Goal: Check status: Check status

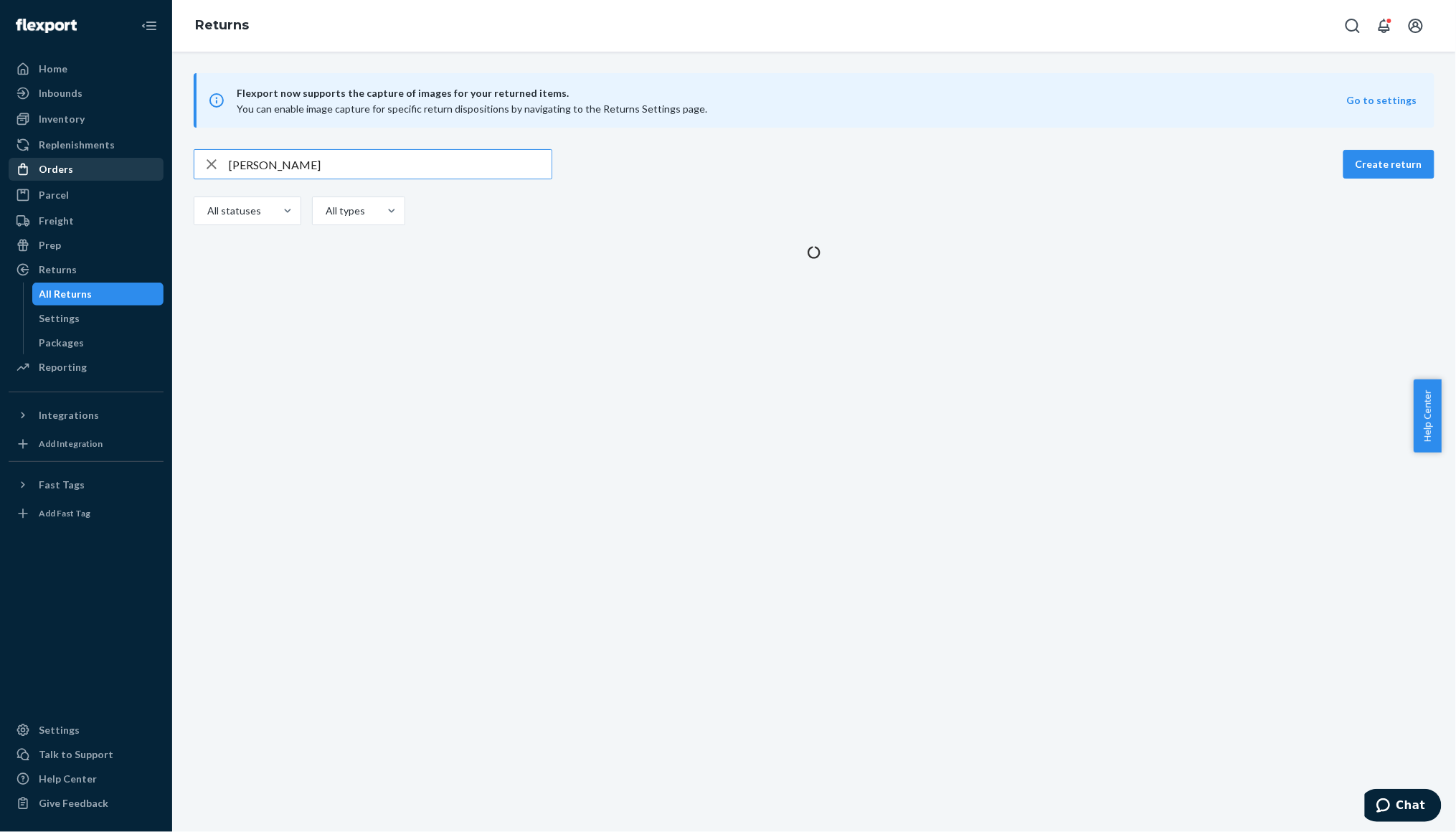
click at [64, 170] on div "Orders" at bounding box center [56, 169] width 34 height 14
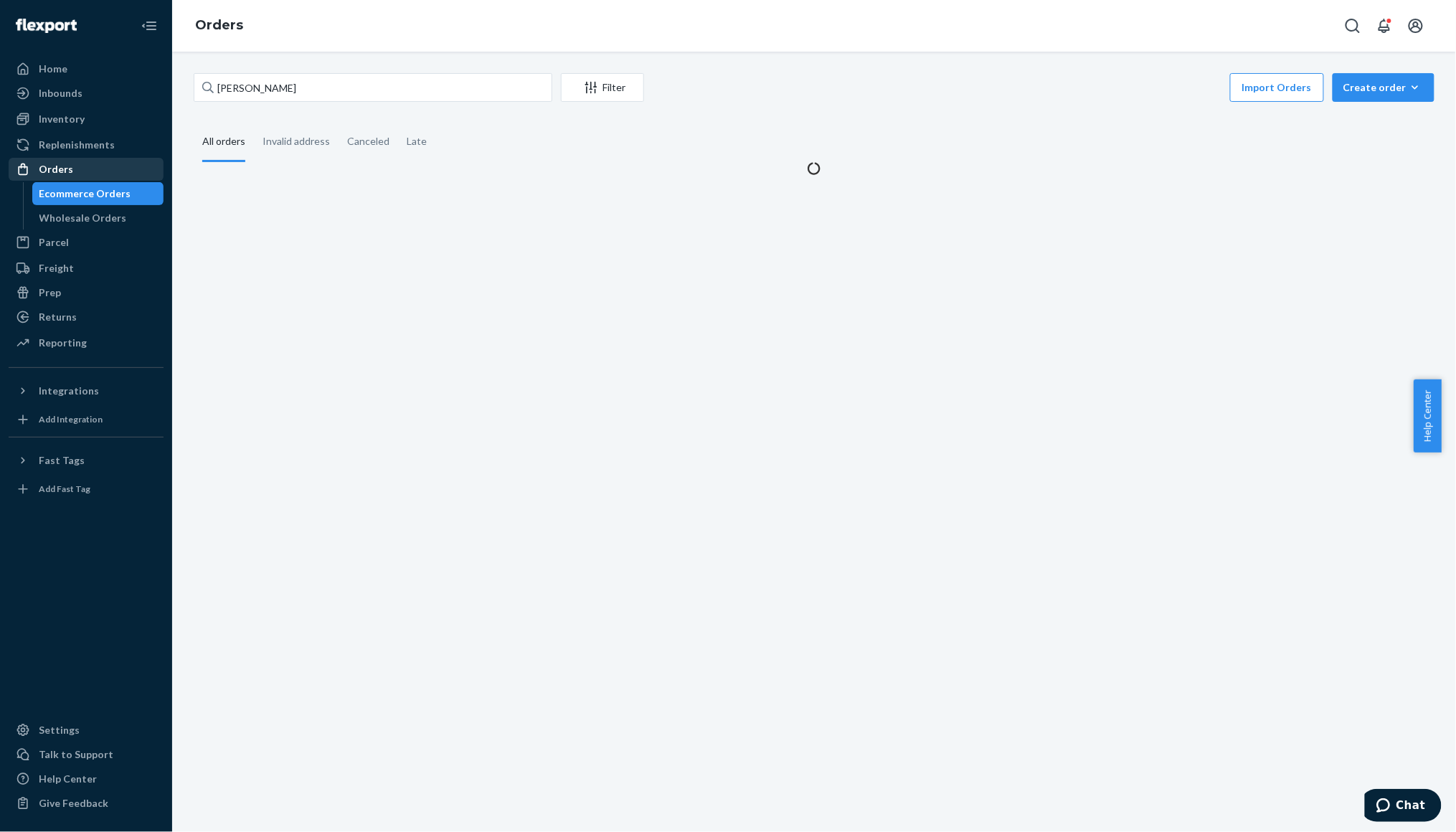
click at [64, 170] on div "Orders" at bounding box center [56, 169] width 34 height 14
click at [259, 89] on input "[PERSON_NAME]" at bounding box center [373, 87] width 359 height 29
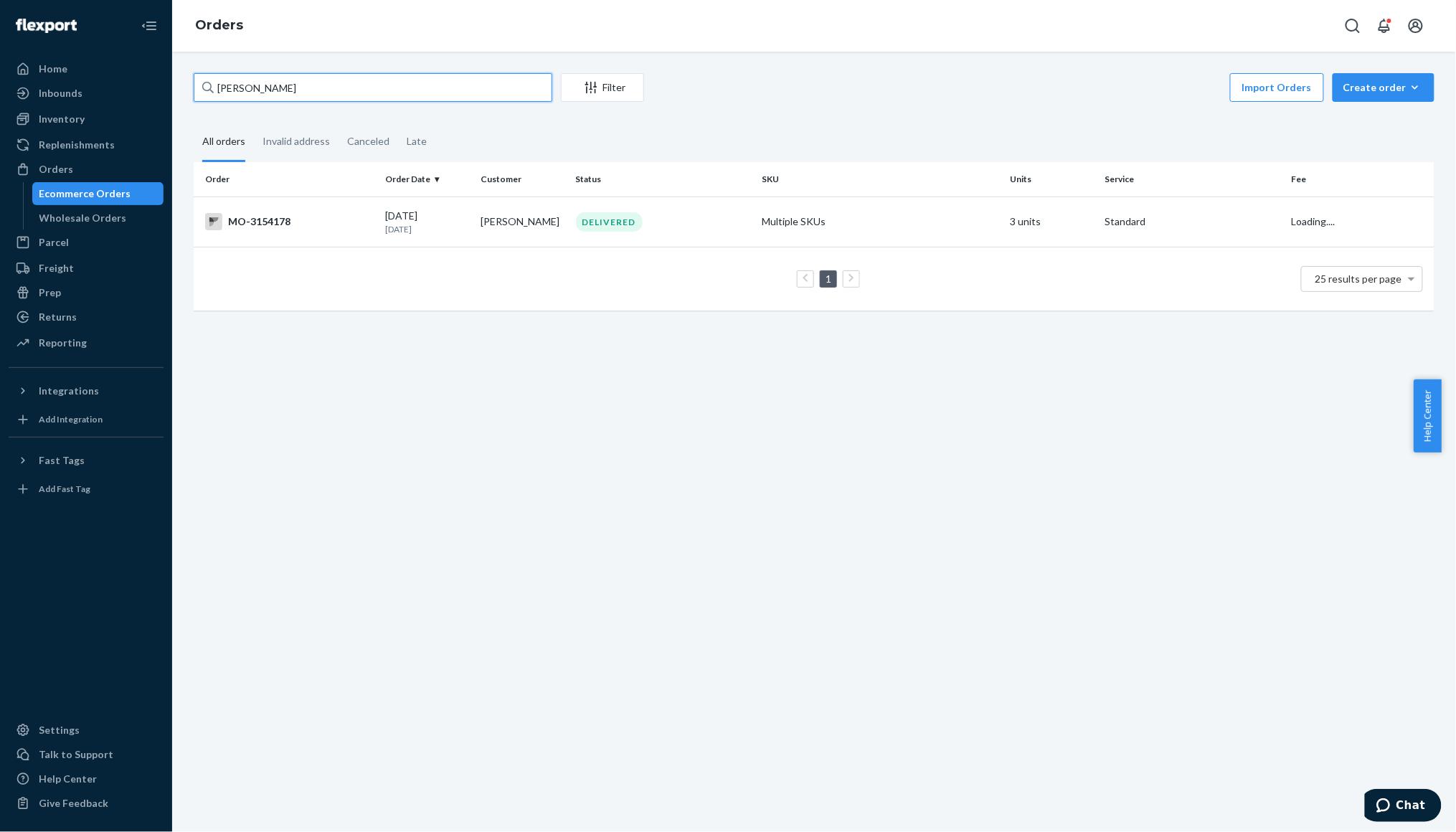
click at [259, 89] on input "[PERSON_NAME]" at bounding box center [373, 87] width 359 height 29
paste input "[PERSON_NAME] River"
type input "[PERSON_NAME]"
click at [331, 219] on div "MO-3016761" at bounding box center [290, 221] width 170 height 17
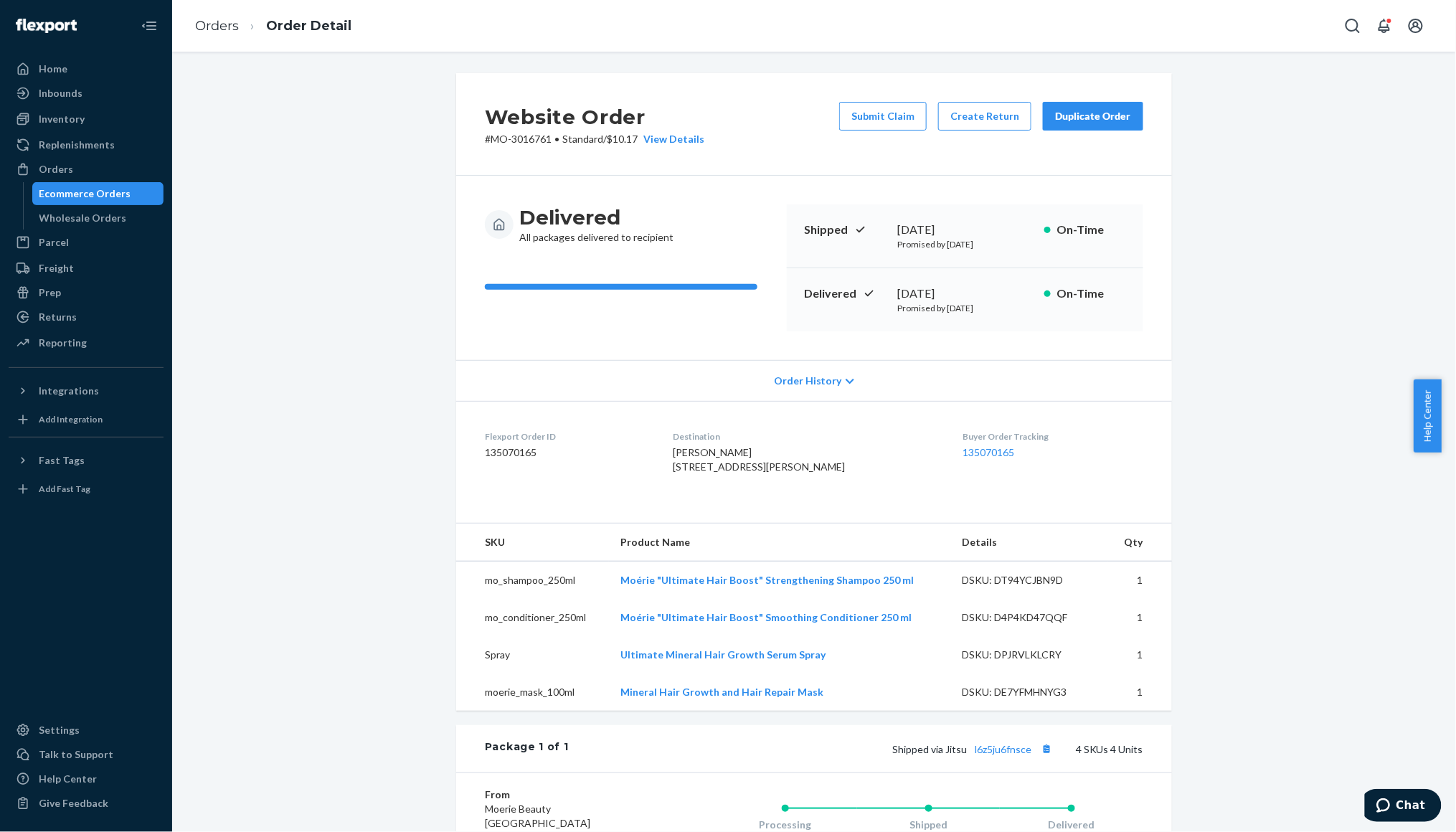
drag, startPoint x: 663, startPoint y: 472, endPoint x: 747, endPoint y: 506, distance: 90.6
click at [747, 506] on dl "Flexport Order ID 135070165 Destination [PERSON_NAME] [STREET_ADDRESS][PERSON_N…" at bounding box center [814, 455] width 716 height 108
copy span "[STREET_ADDRESS][PERSON_NAME]"
click at [84, 193] on div "Ecommerce Orders" at bounding box center [85, 193] width 92 height 14
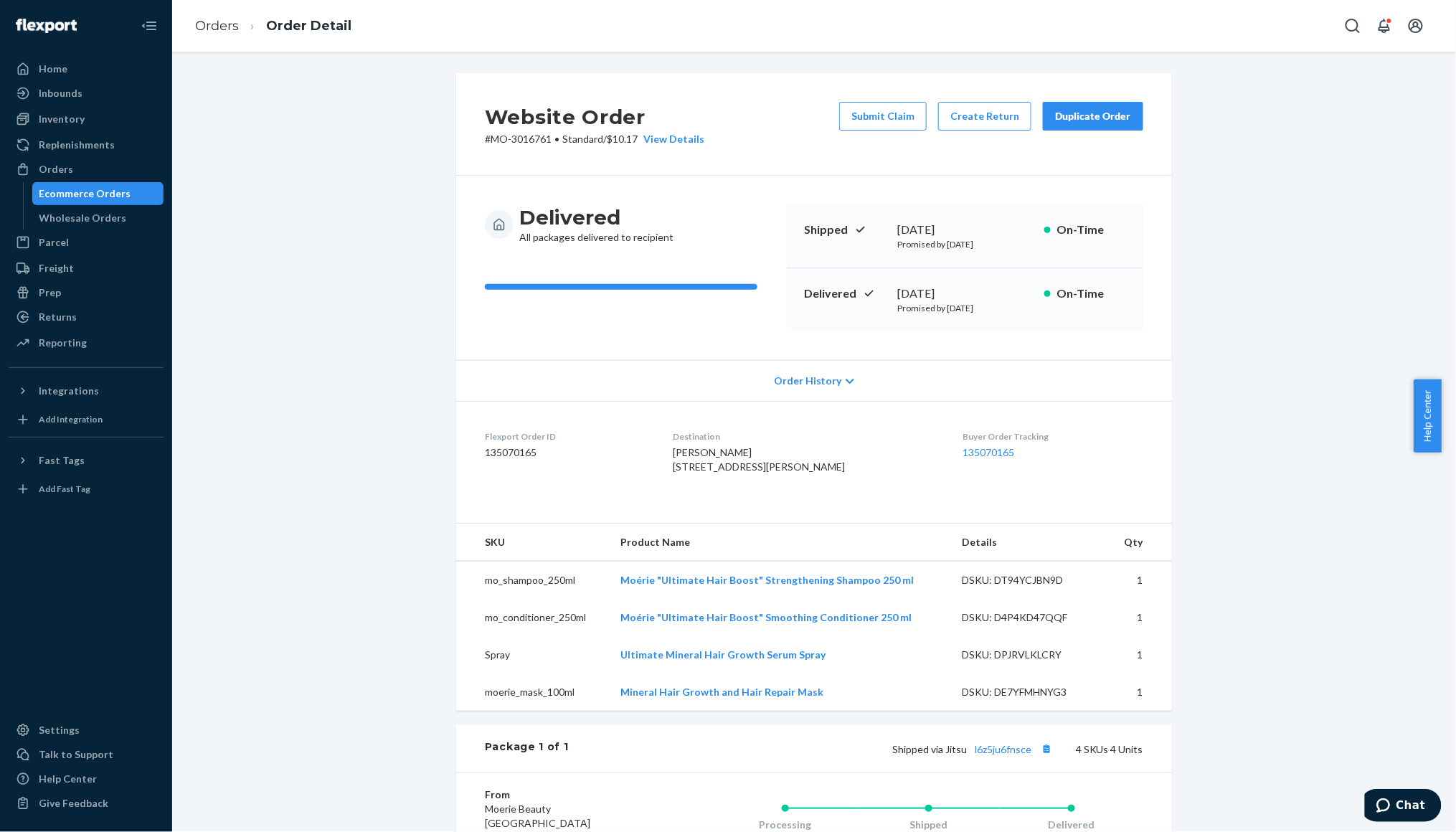
click at [86, 193] on div "Ecommerce Orders" at bounding box center [85, 193] width 92 height 14
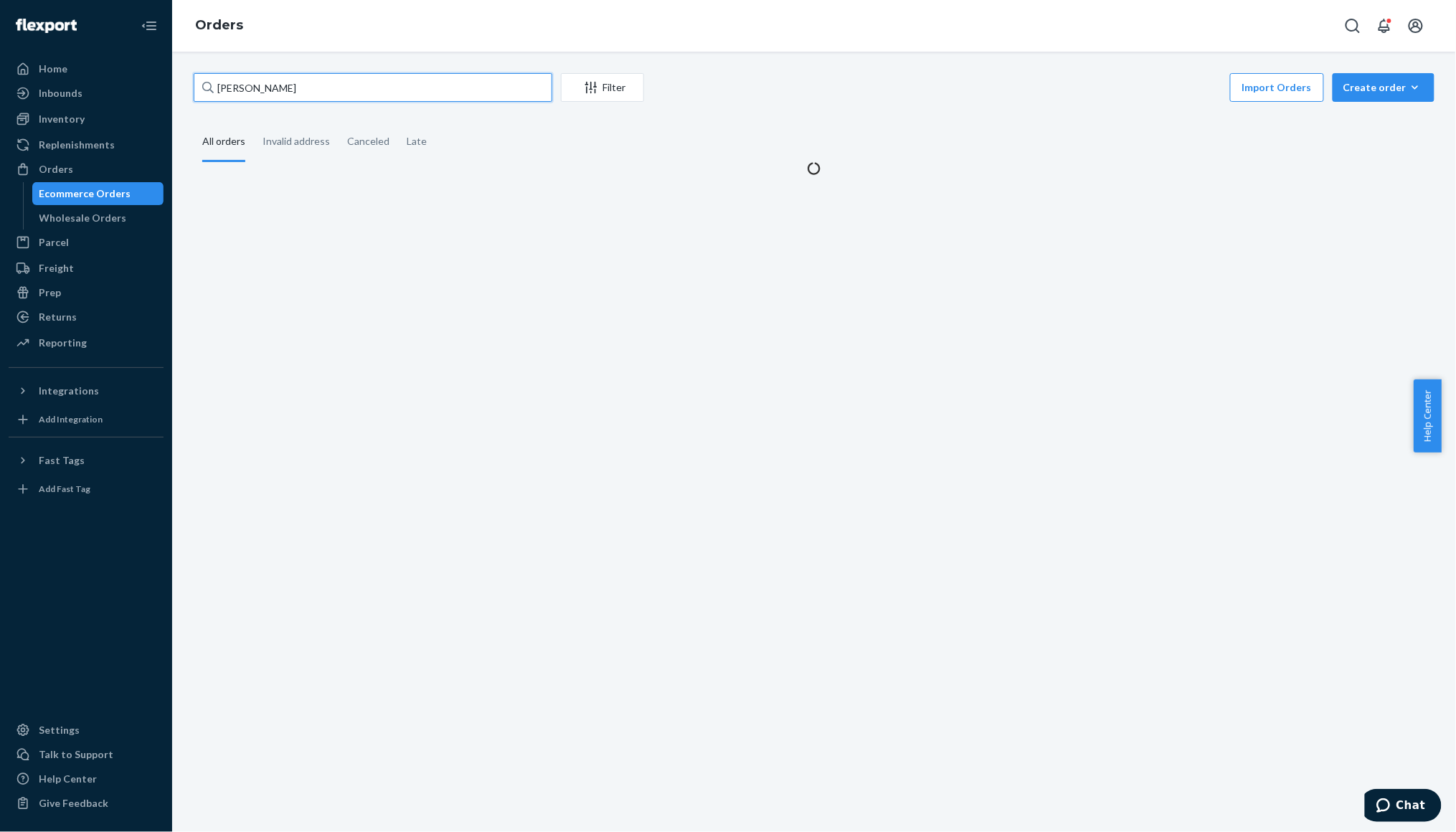
click at [250, 94] on input "[PERSON_NAME]" at bounding box center [373, 87] width 359 height 29
paste input "CC39E7B39CO"
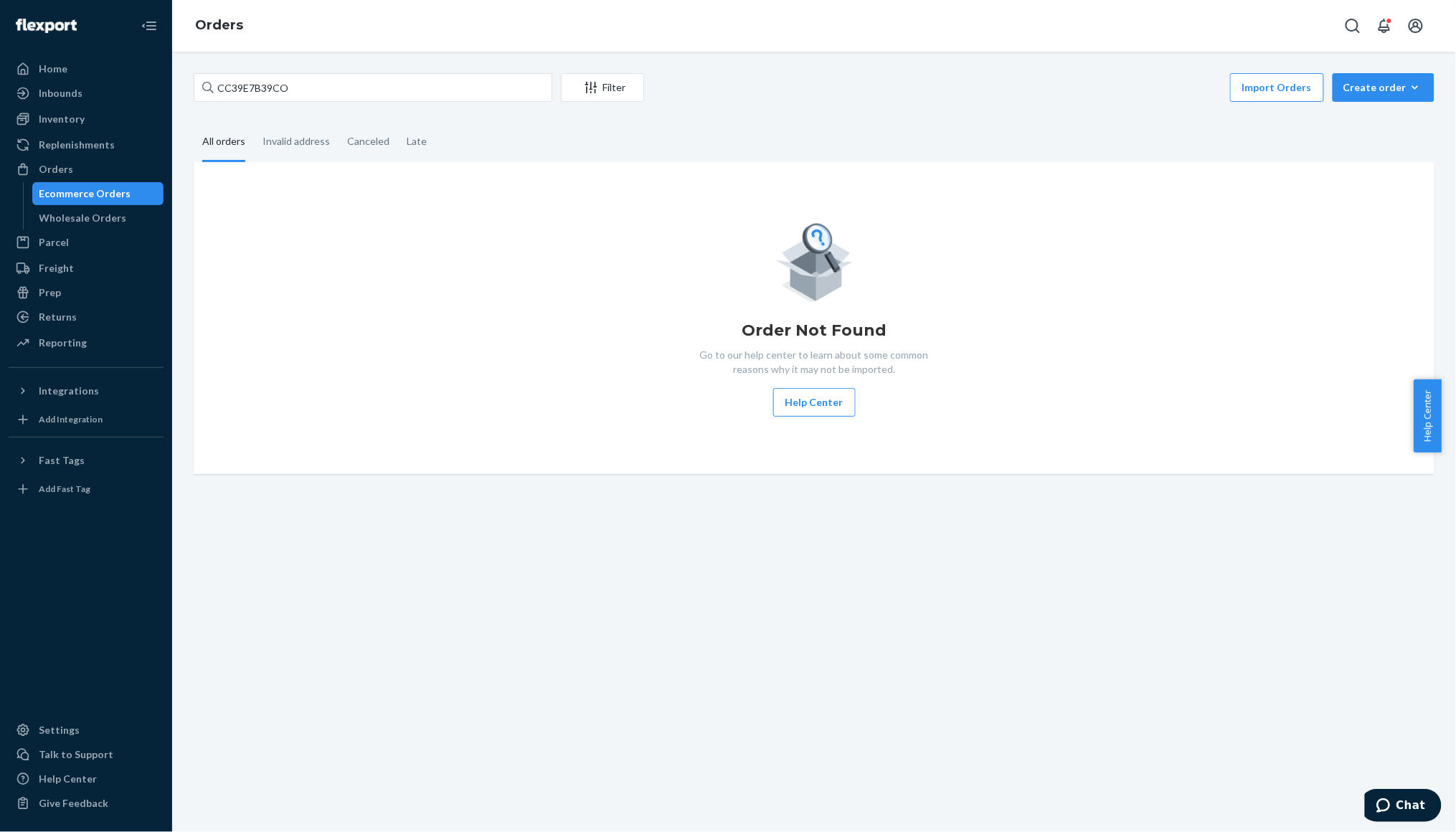
click at [388, 767] on div "CC39E7B39CO Filter Import Orders Create order Ecommerce order Removal order All…" at bounding box center [814, 442] width 1284 height 781
click at [96, 195] on div "Ecommerce Orders" at bounding box center [85, 193] width 92 height 14
click at [251, 83] on input "CC39E7B39CO" at bounding box center [373, 87] width 359 height 29
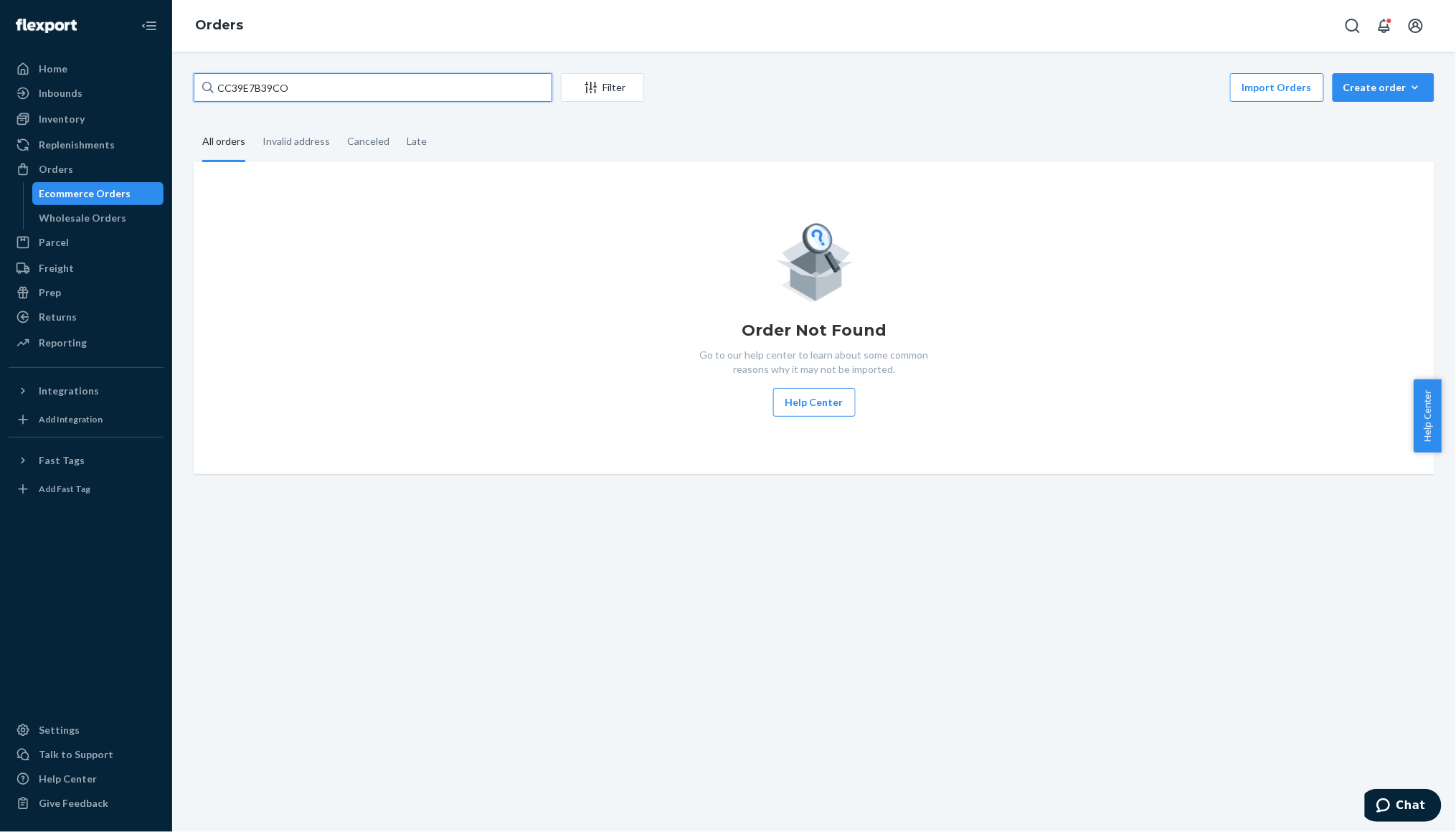
click at [251, 83] on input "CC39E7B39CO" at bounding box center [373, 87] width 359 height 29
paste input "text"
type input "CC39E7B39C"
click at [94, 219] on div "Wholesale Orders" at bounding box center [83, 218] width 87 height 14
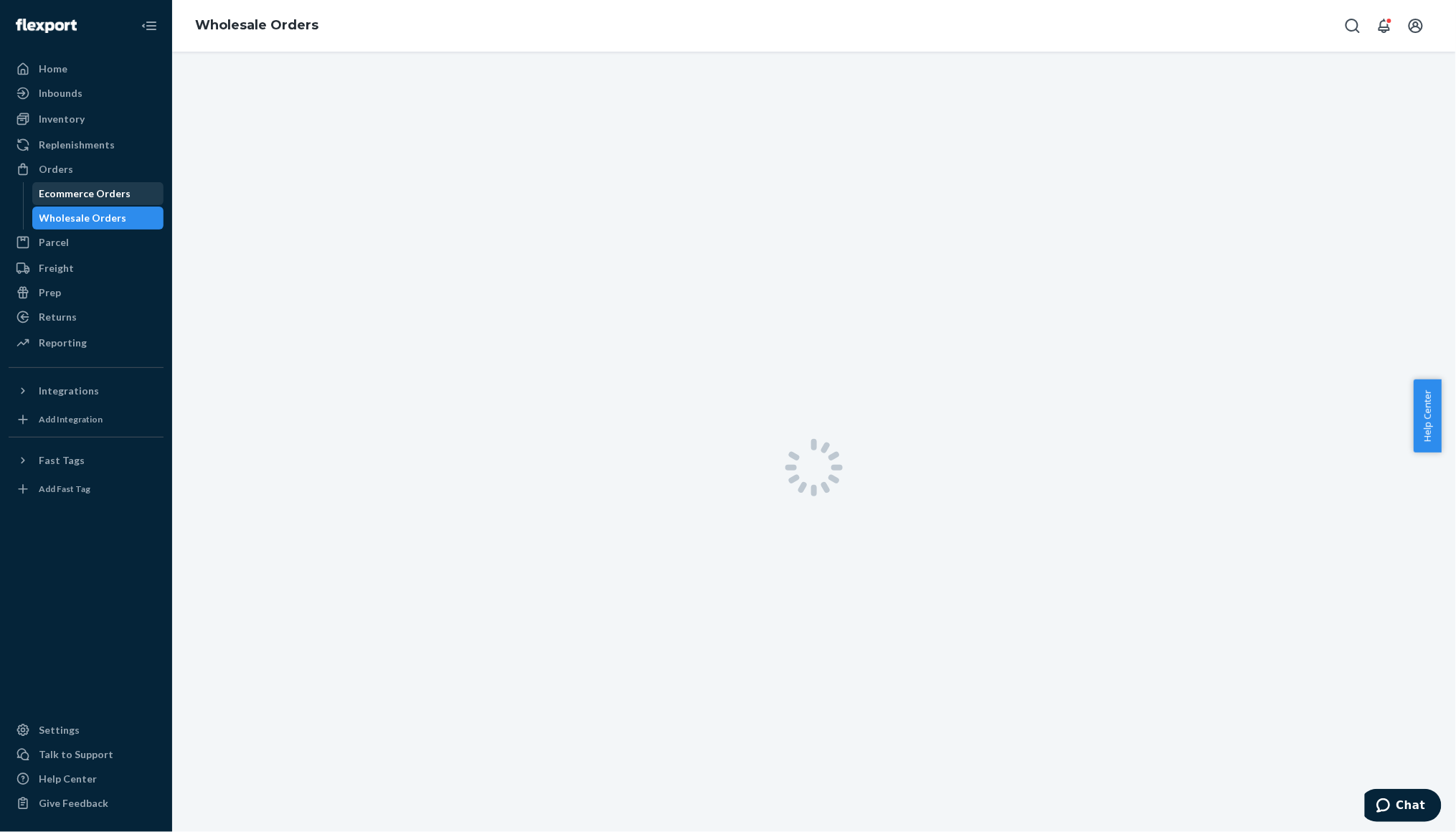
click at [100, 191] on div "Ecommerce Orders" at bounding box center [85, 193] width 92 height 14
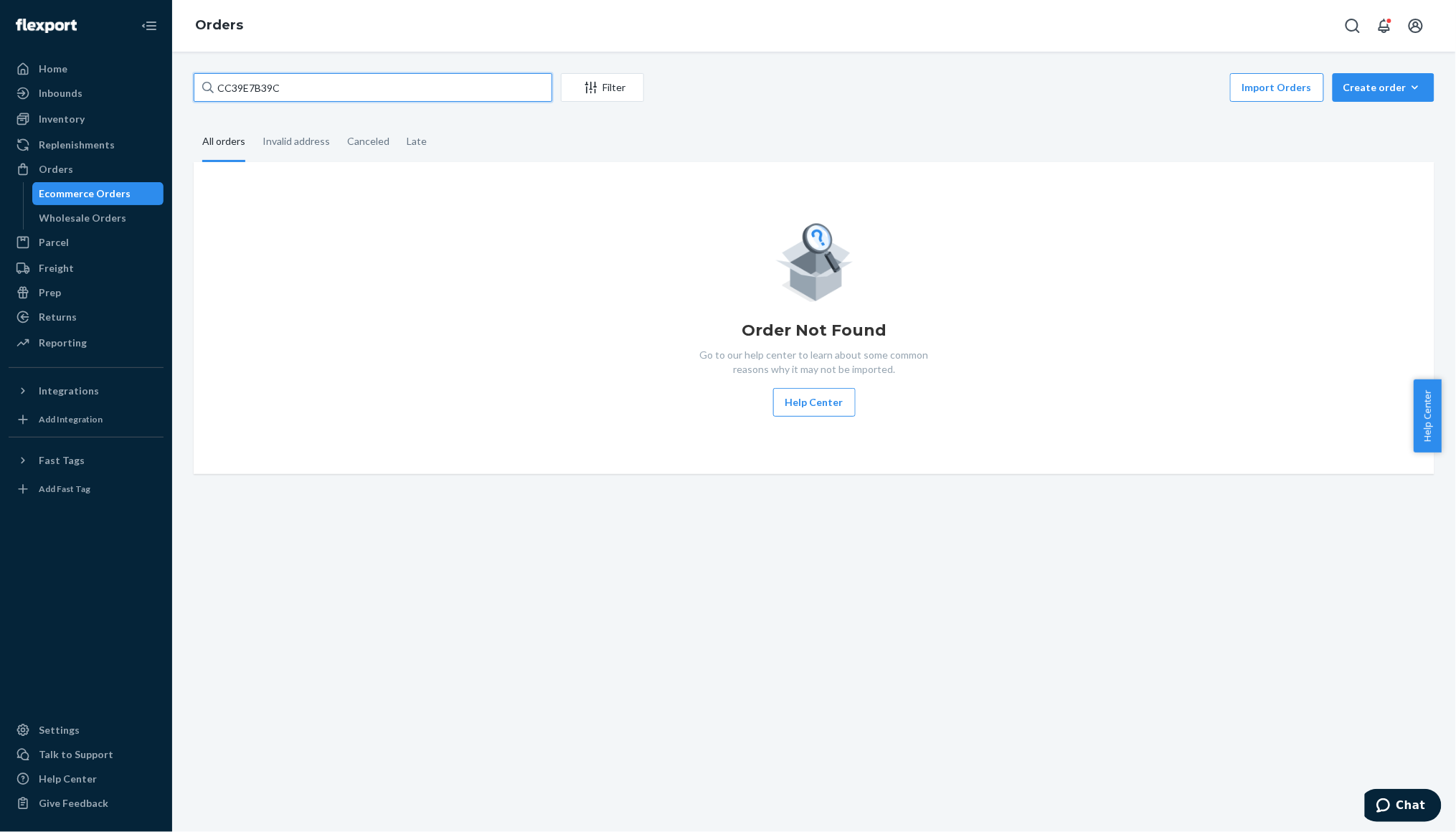
click at [298, 89] on input "CC39E7B39C" at bounding box center [373, 87] width 359 height 29
click at [59, 194] on div "Ecommerce Orders" at bounding box center [85, 193] width 92 height 14
click at [61, 194] on div "Ecommerce Orders" at bounding box center [85, 193] width 92 height 14
